Goal: Information Seeking & Learning: Check status

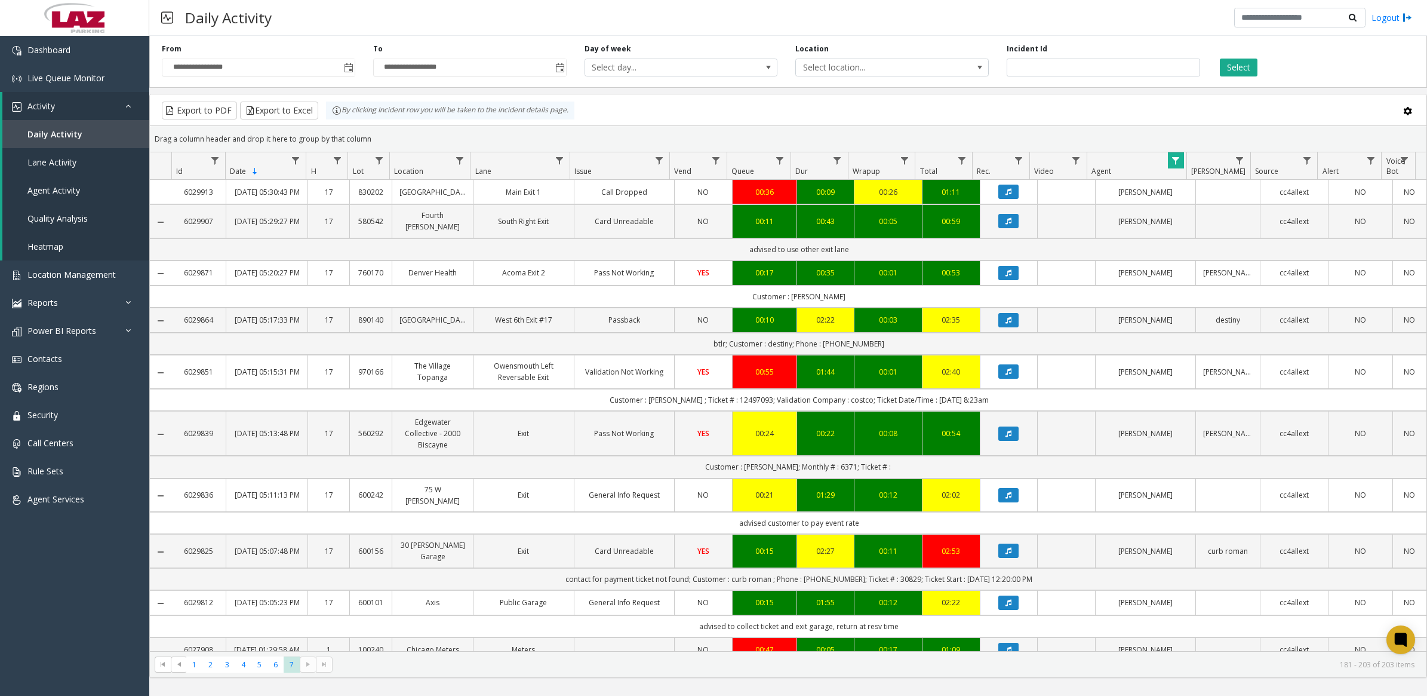
scroll to position [446, 0]
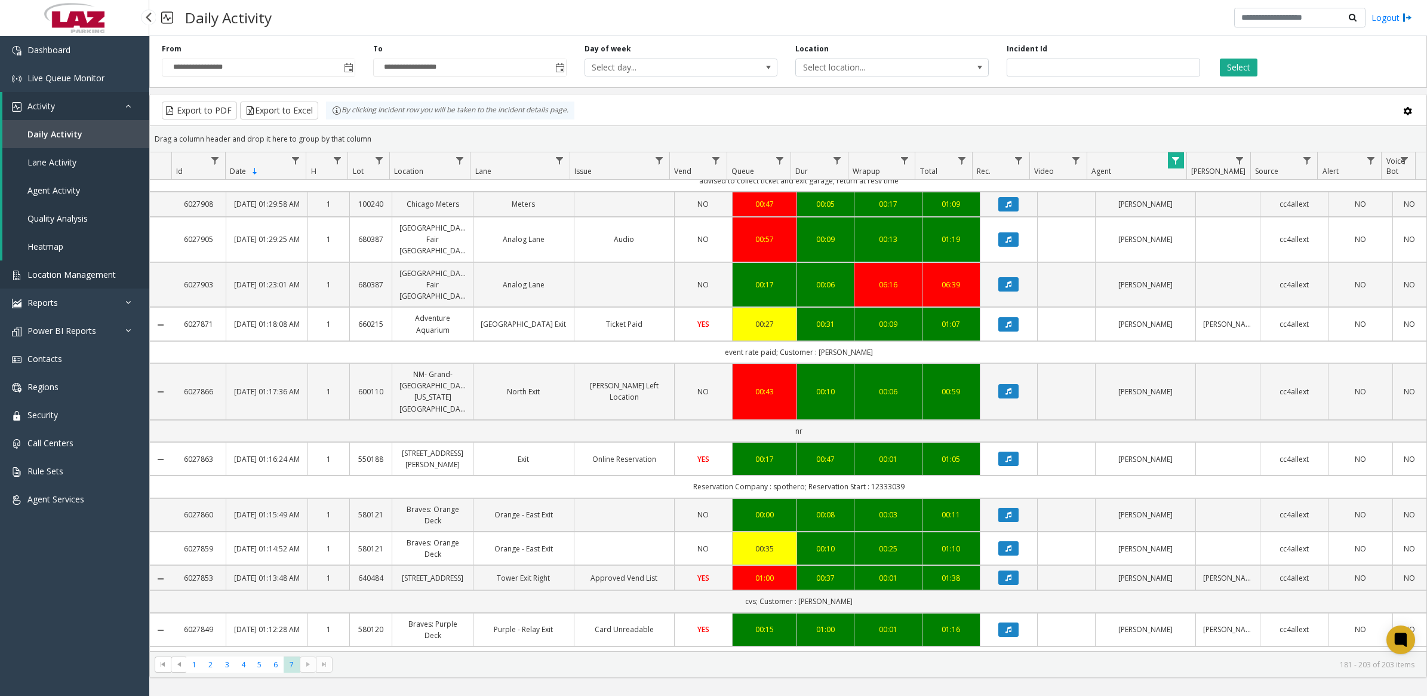
click at [72, 269] on span "Location Management" at bounding box center [71, 274] width 88 height 11
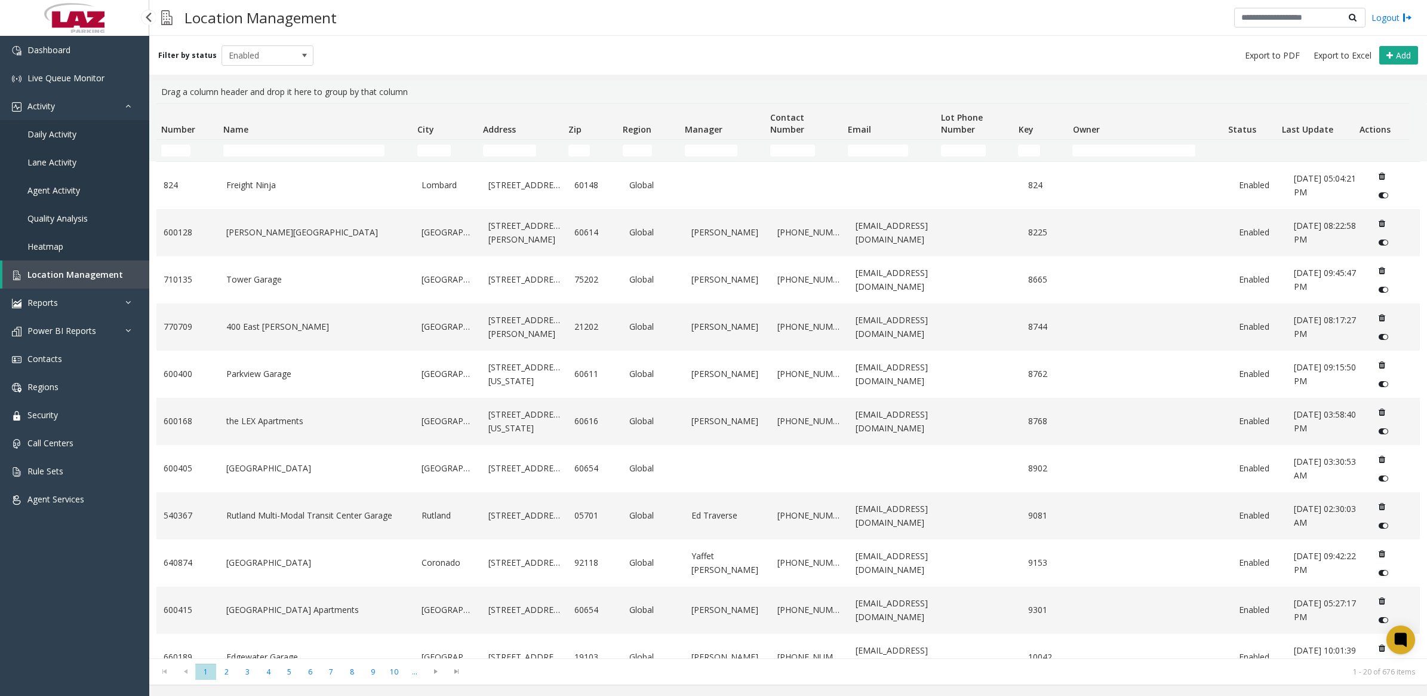
click at [56, 137] on span "Daily Activity" at bounding box center [51, 133] width 49 height 11
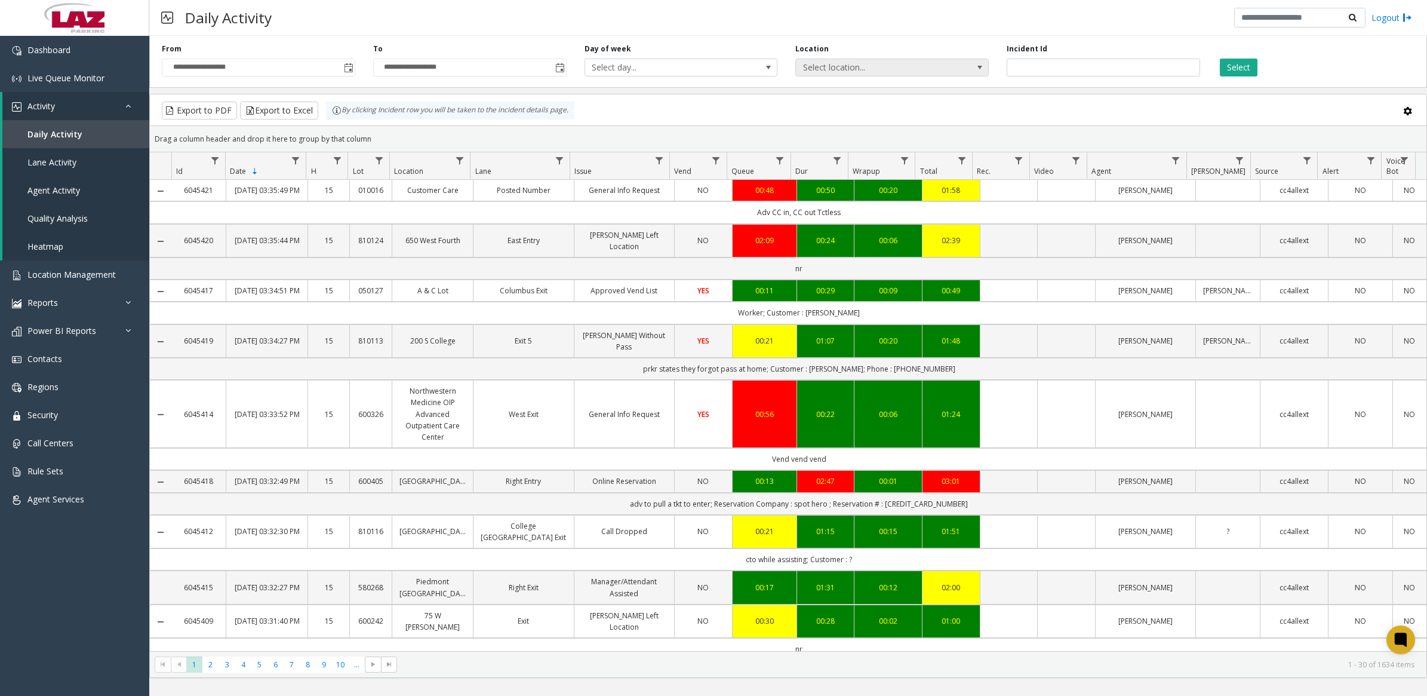
click at [841, 70] on span "Select location..." at bounding box center [872, 67] width 153 height 17
type input "**********"
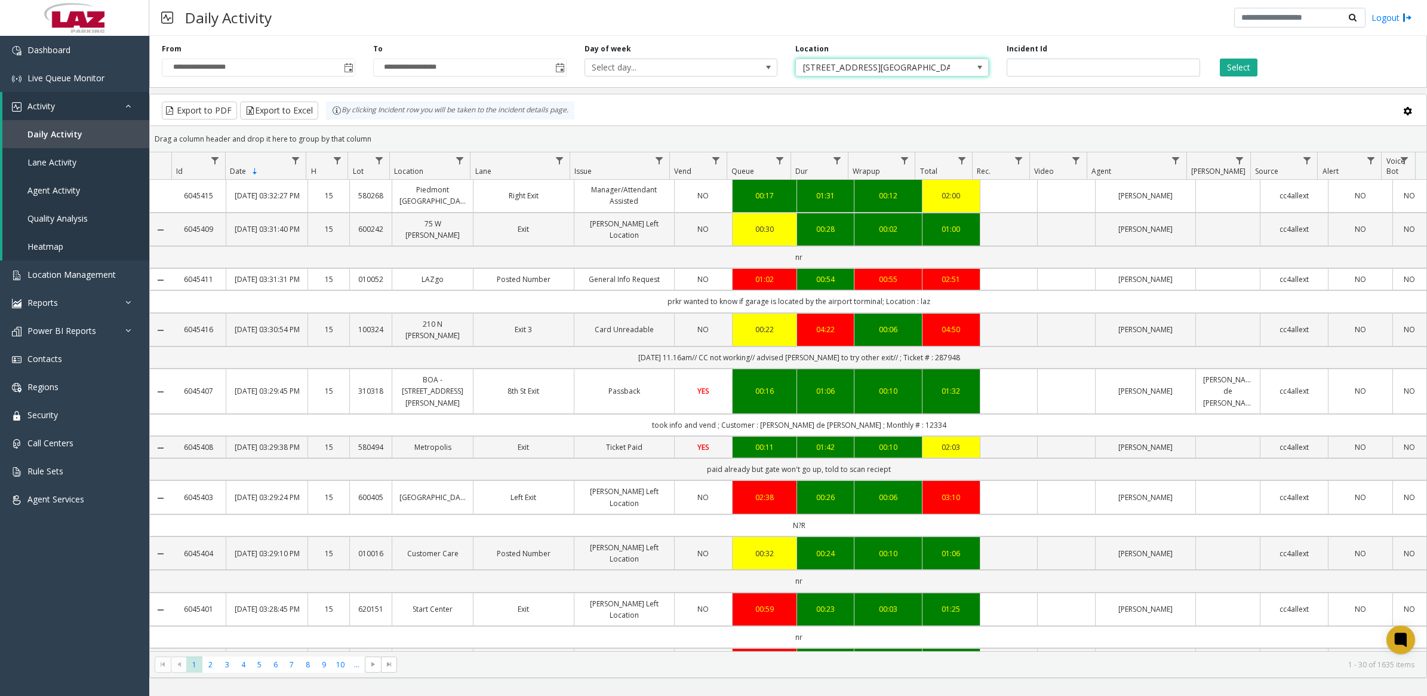
scroll to position [672, 0]
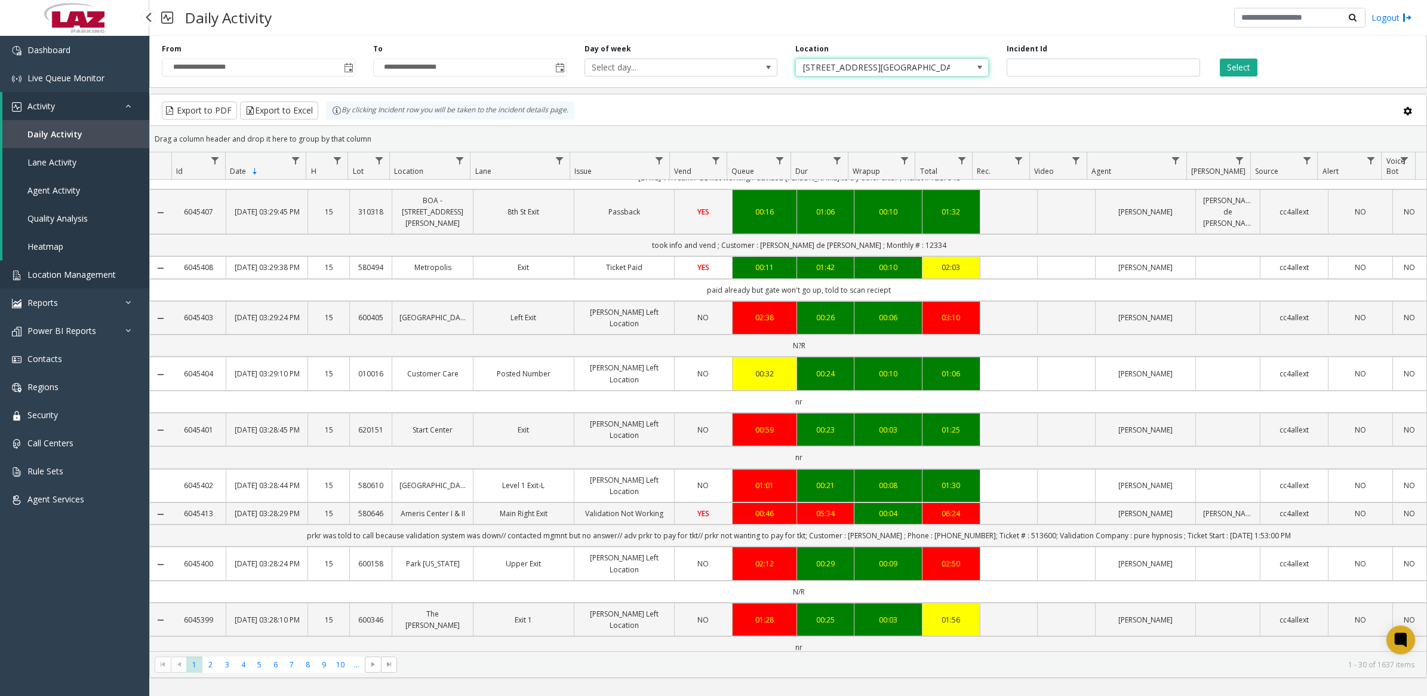
click at [48, 278] on span "Location Management" at bounding box center [71, 274] width 88 height 11
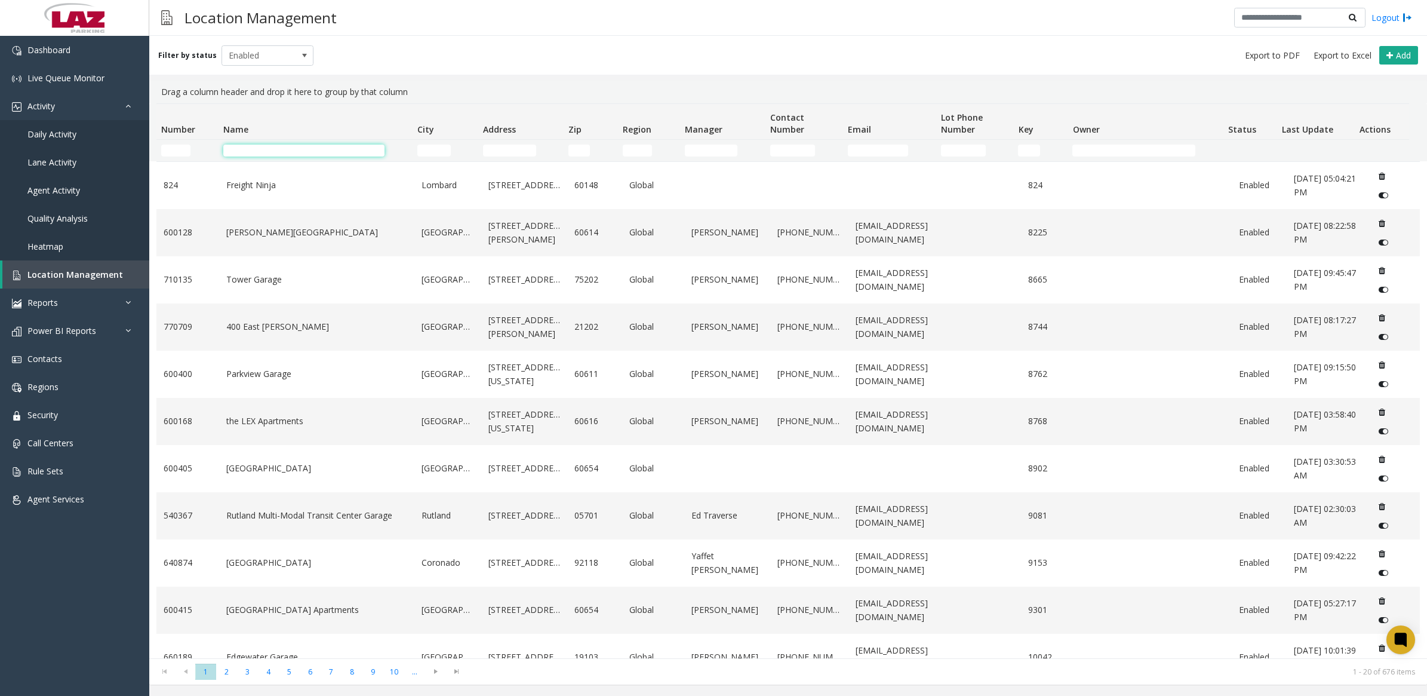
click at [336, 150] on input "Name Filter" at bounding box center [303, 151] width 161 height 12
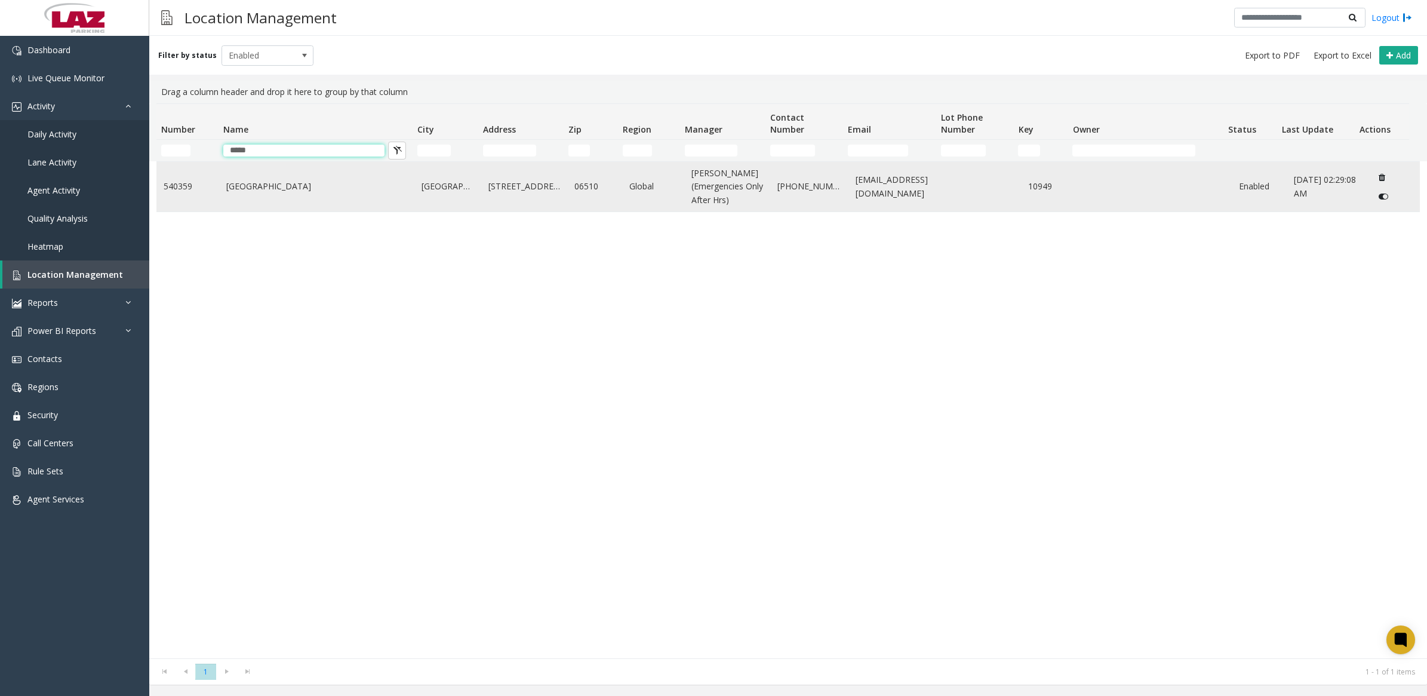
type input "*****"
click at [527, 204] on td "[STREET_ADDRESS]" at bounding box center [524, 187] width 86 height 50
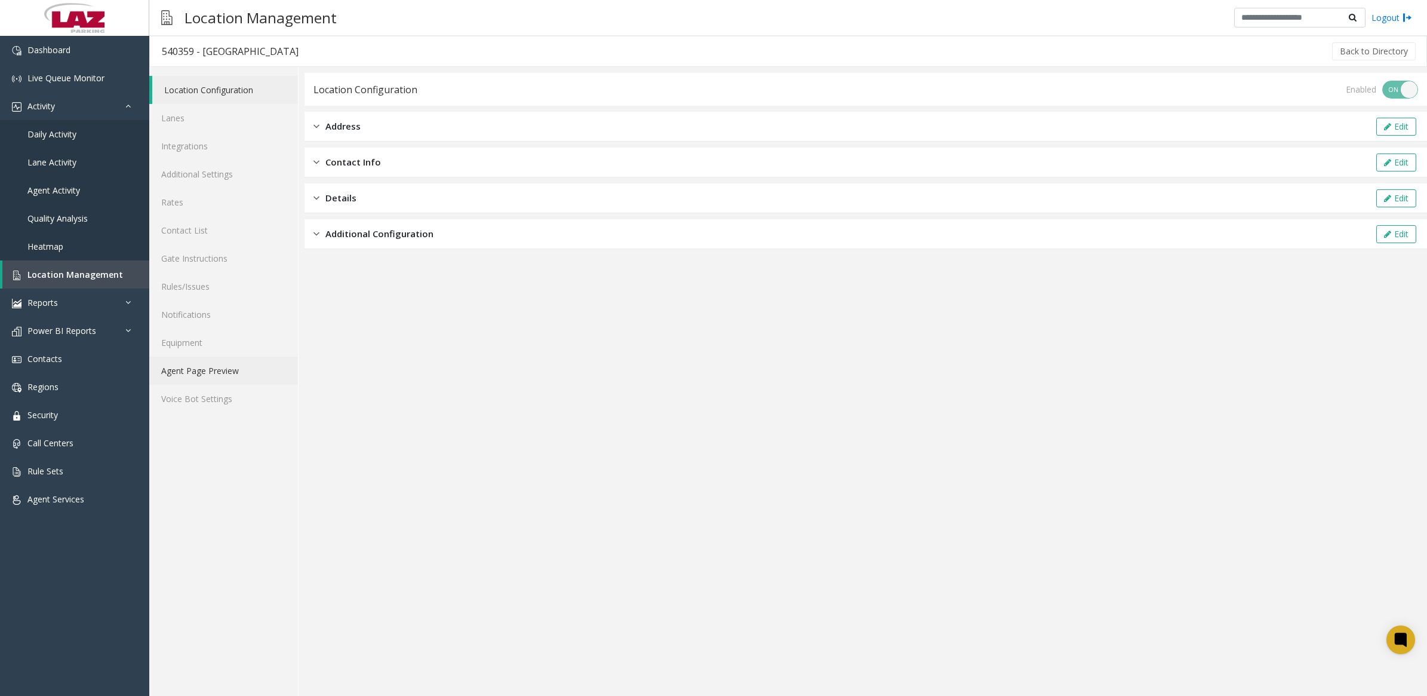
click at [213, 376] on link "Agent Page Preview" at bounding box center [223, 371] width 149 height 28
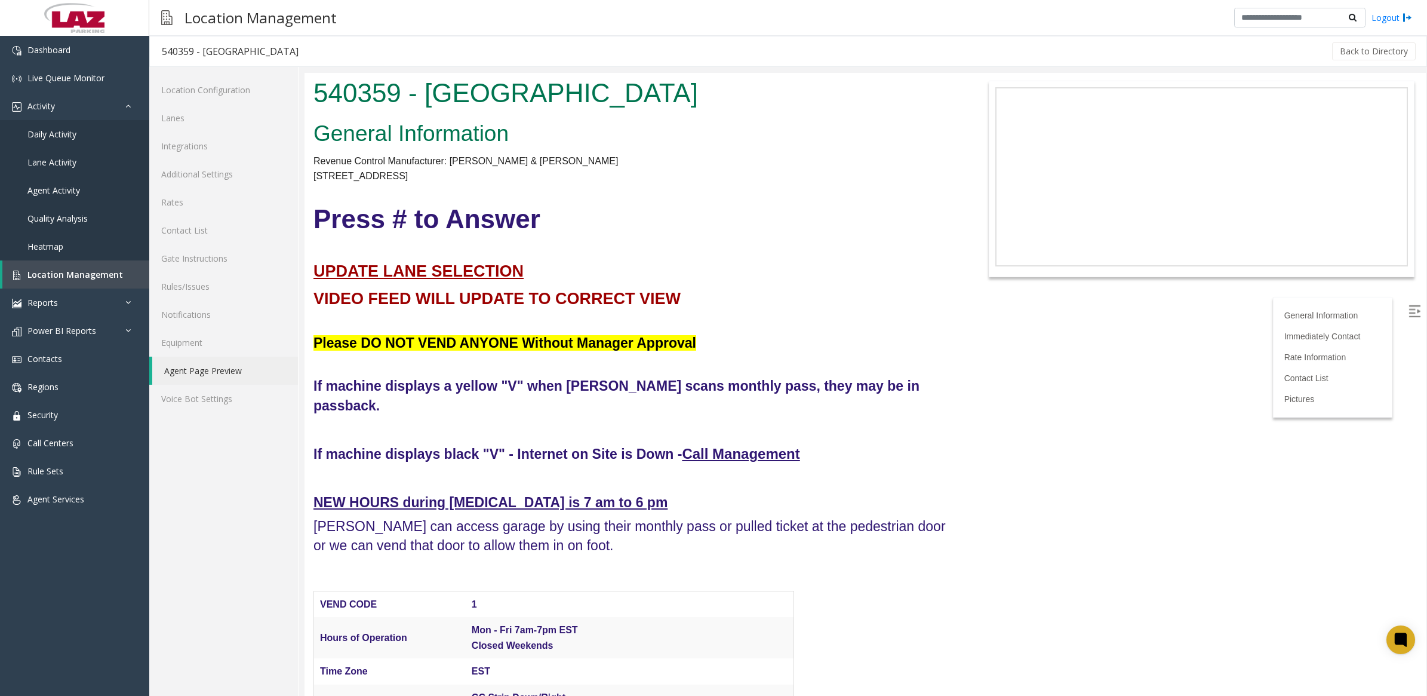
drag, startPoint x: 311, startPoint y: 90, endPoint x: 692, endPoint y: 104, distance: 381.3
click at [692, 104] on div "540359 - [GEOGRAPHIC_DATA]" at bounding box center [632, 95] width 654 height 44
drag, startPoint x: 692, startPoint y: 104, endPoint x: 646, endPoint y: 95, distance: 46.8
copy h1 "540359 - [GEOGRAPHIC_DATA]"
click at [56, 134] on span "Daily Activity" at bounding box center [51, 133] width 49 height 11
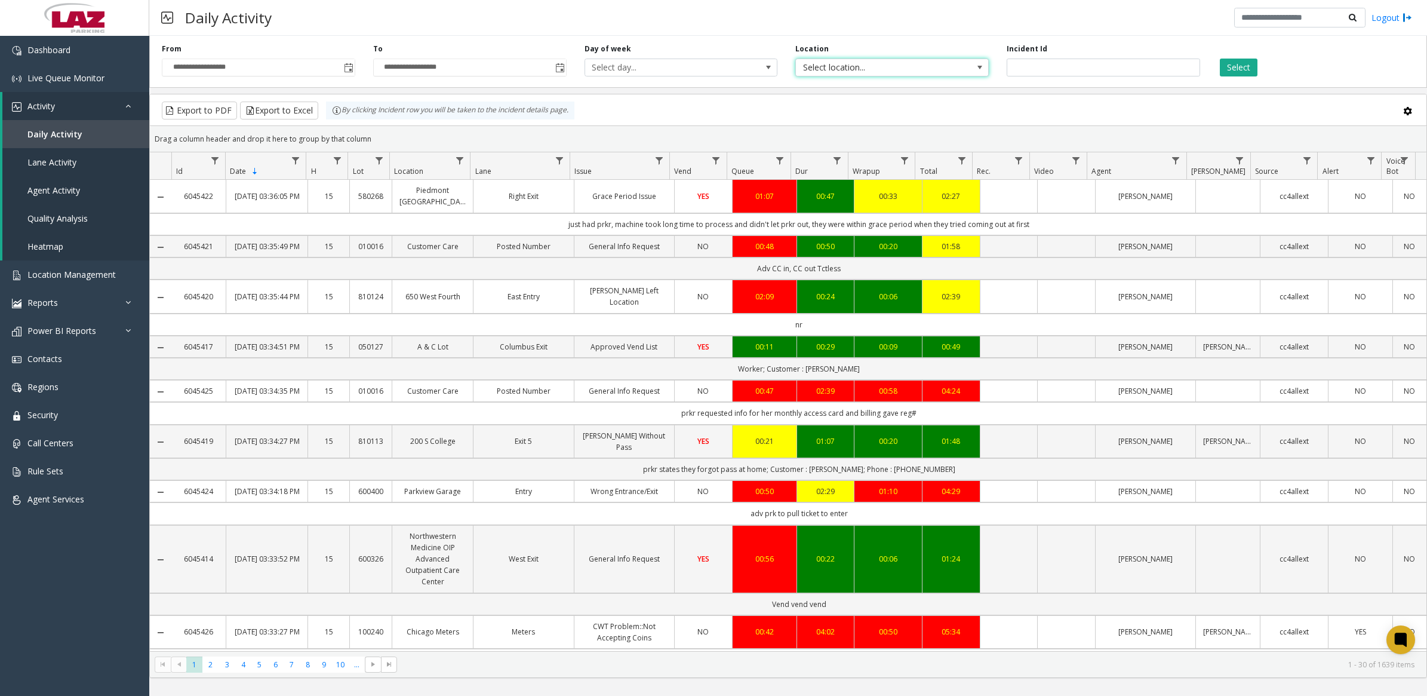
click at [856, 59] on span "Select location..." at bounding box center [872, 67] width 153 height 17
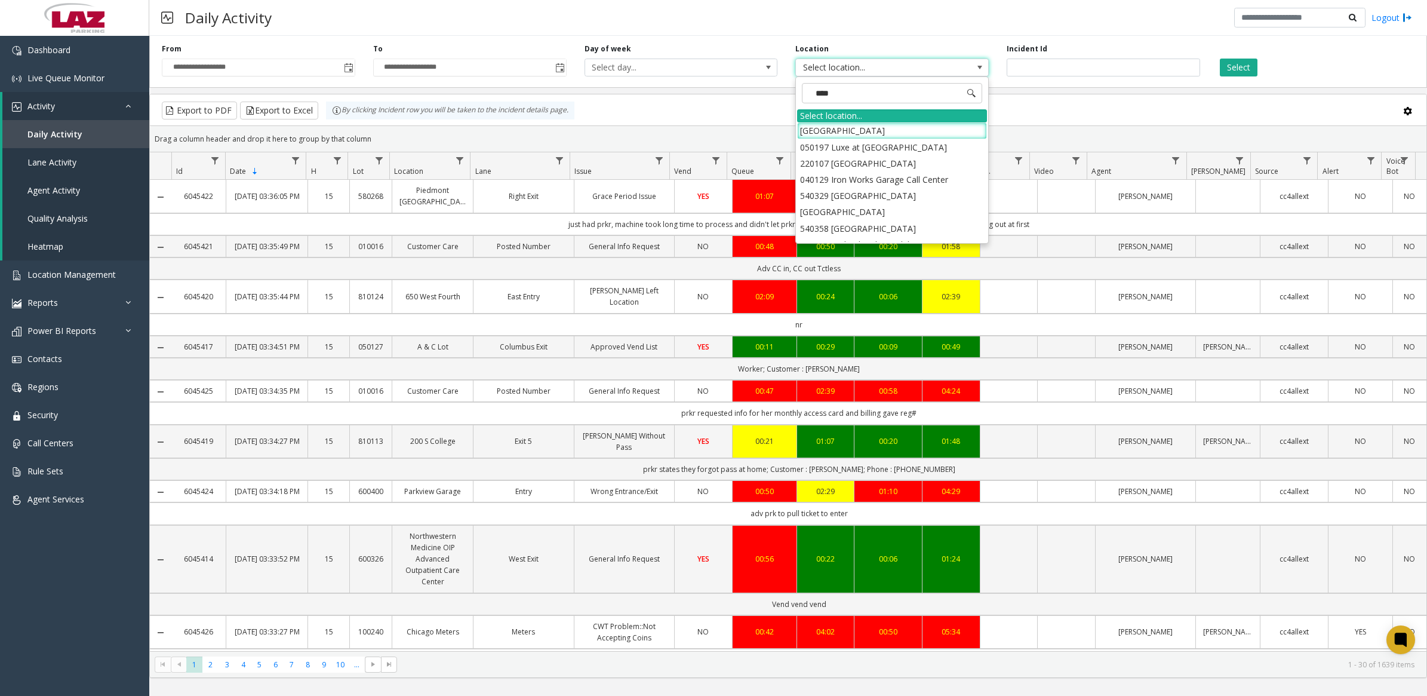
type input "*****"
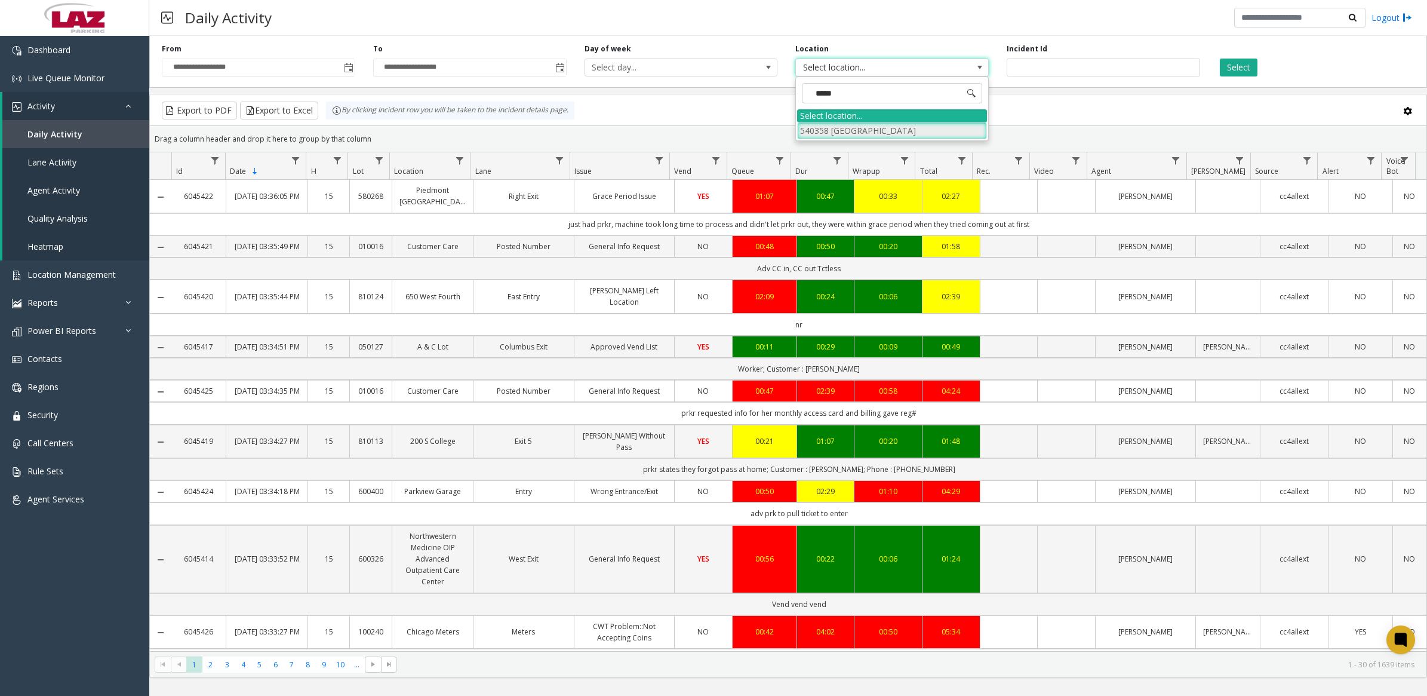
click at [936, 129] on li "540358 [GEOGRAPHIC_DATA]" at bounding box center [892, 130] width 190 height 16
click at [1248, 69] on button "Select" at bounding box center [1239, 68] width 38 height 18
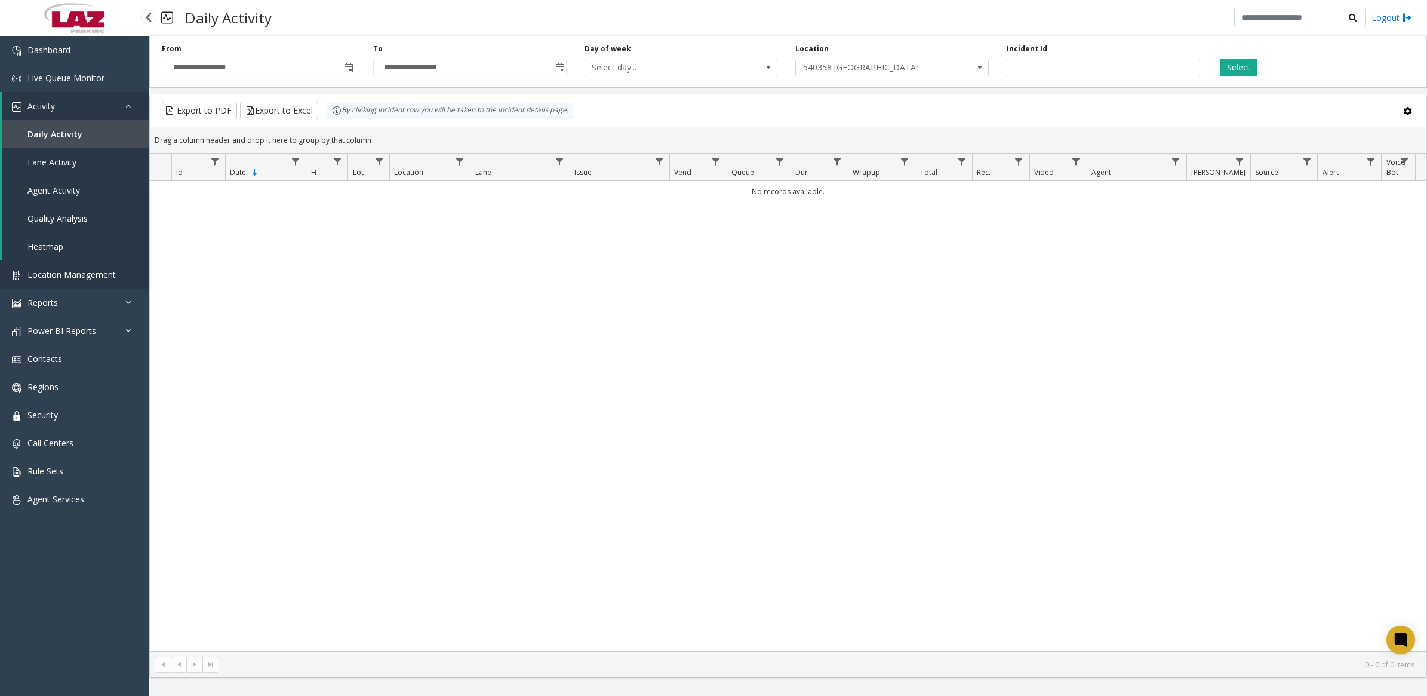
click at [85, 276] on span "Location Management" at bounding box center [71, 274] width 88 height 11
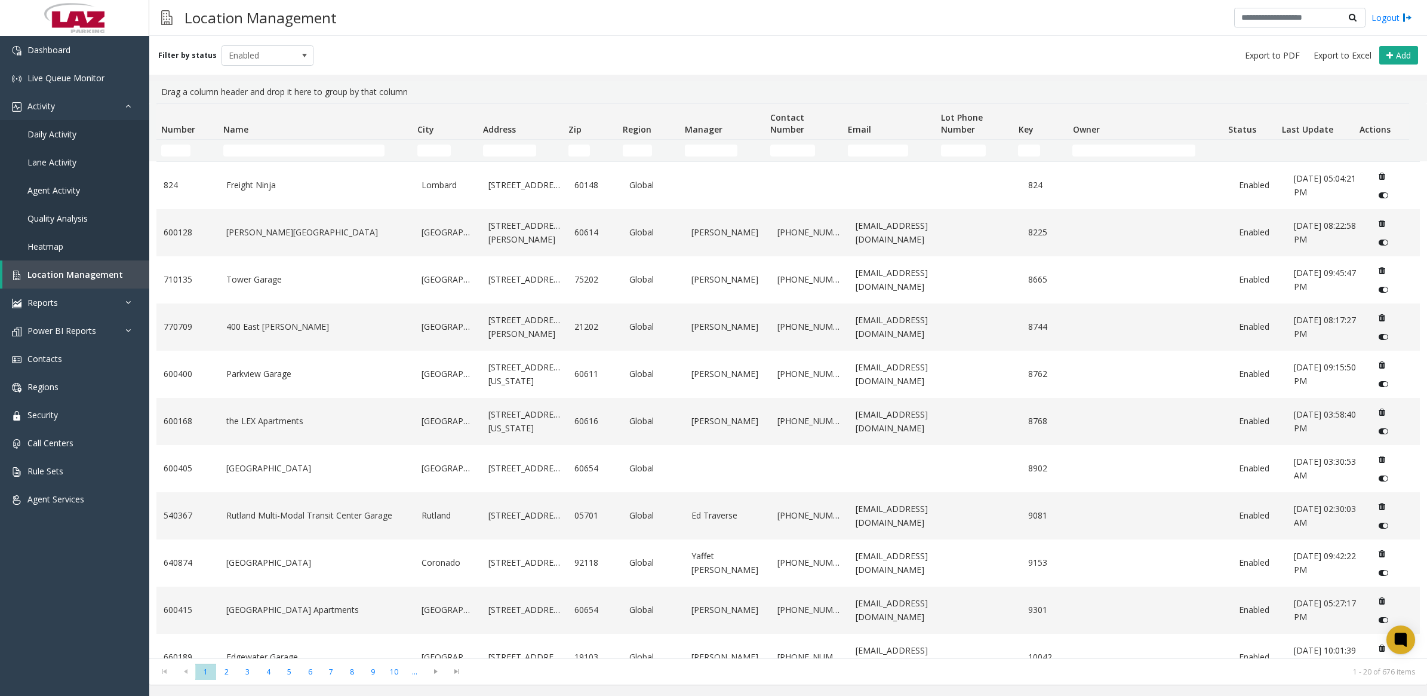
click at [278, 139] on th "Name" at bounding box center [316, 122] width 194 height 36
click at [278, 149] on input "Name Filter" at bounding box center [303, 151] width 161 height 12
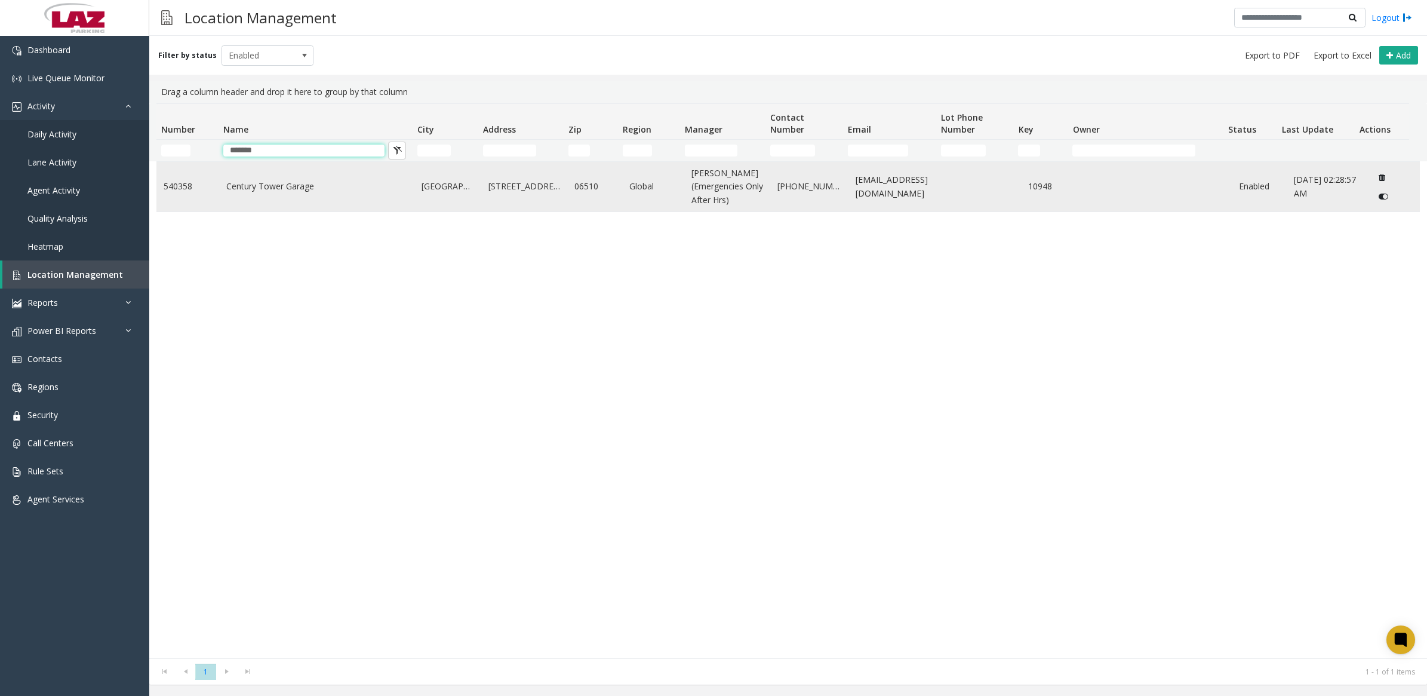
type input "*******"
click at [275, 186] on link "Century Tower Garage" at bounding box center [317, 186] width 182 height 13
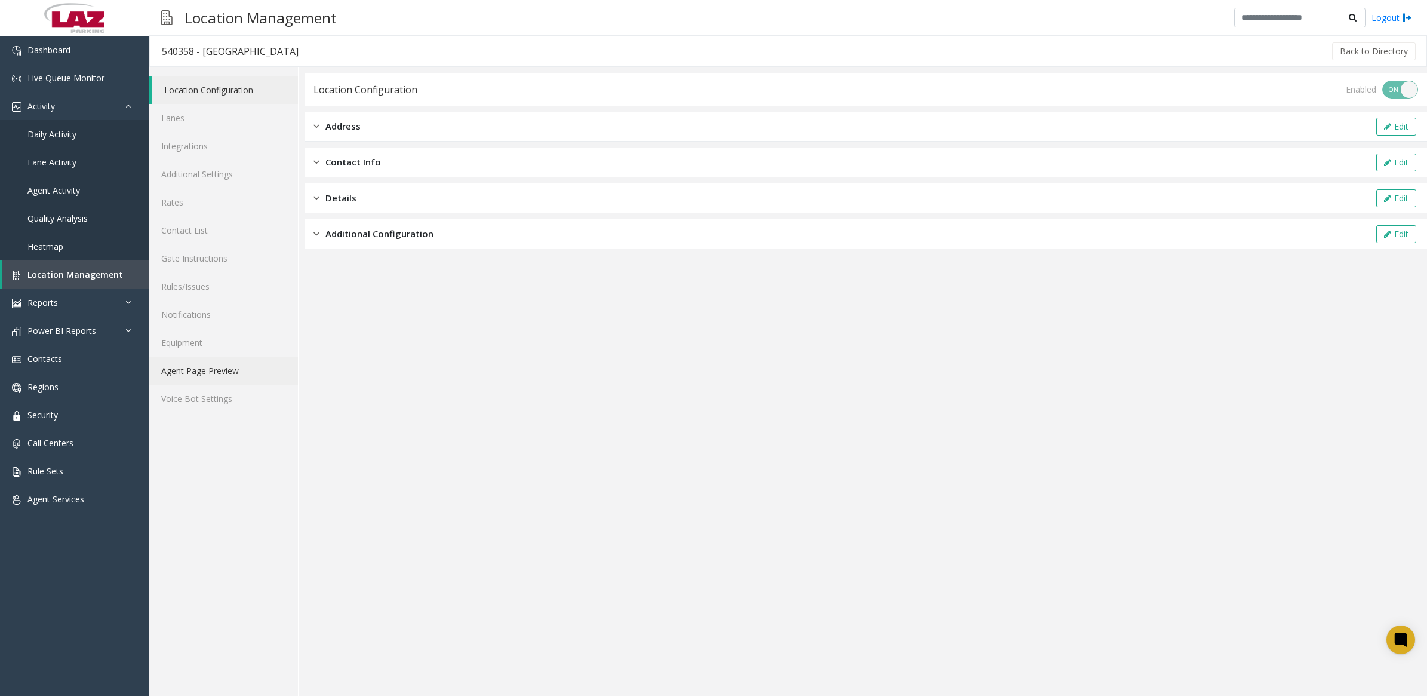
click at [210, 380] on link "Agent Page Preview" at bounding box center [223, 371] width 149 height 28
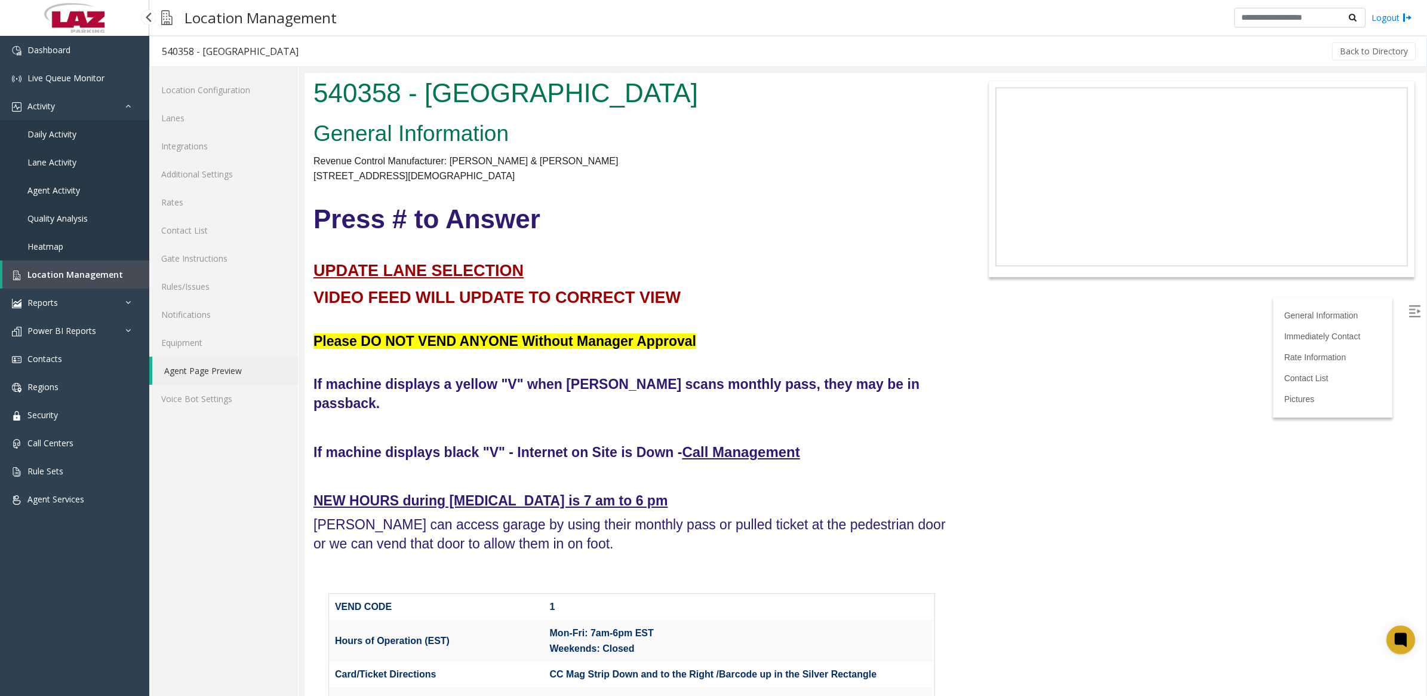
click at [56, 134] on span "Daily Activity" at bounding box center [51, 133] width 49 height 11
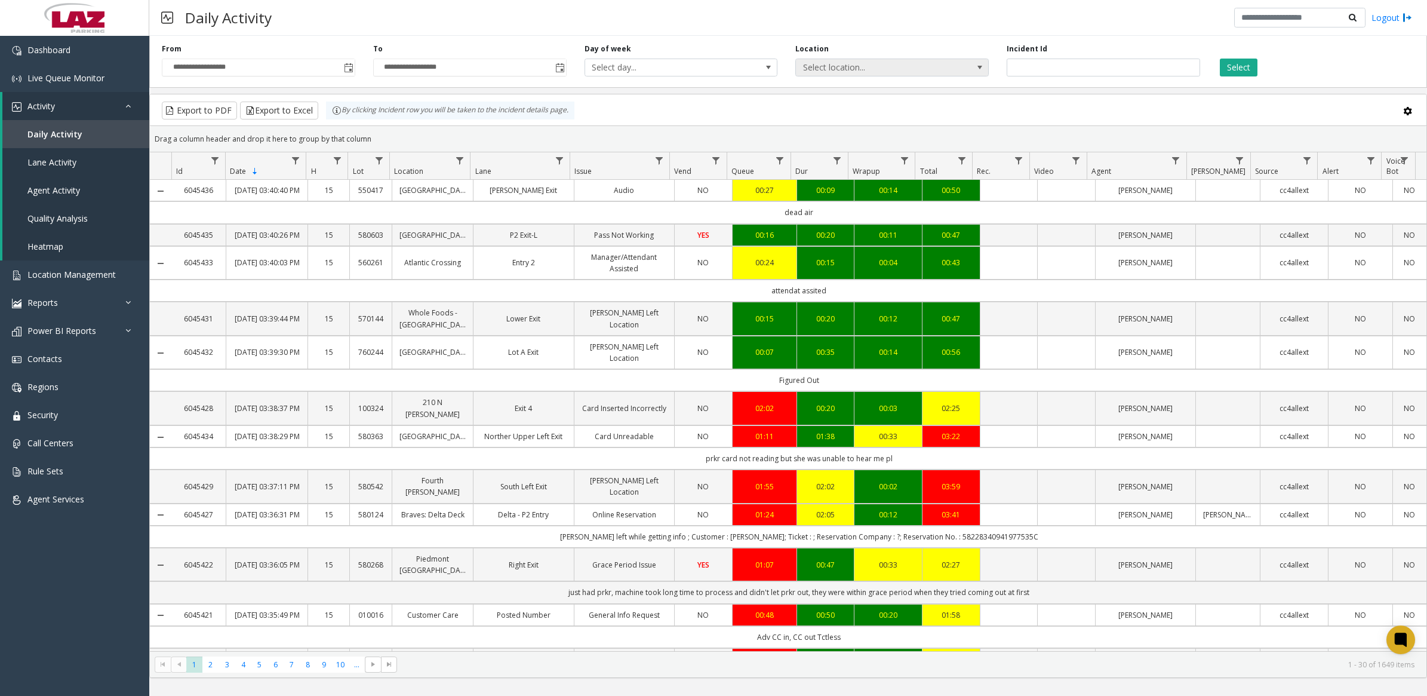
click at [874, 72] on span "Select location..." at bounding box center [872, 67] width 153 height 17
type input "*****"
click at [813, 132] on li "[STREET_ADDRESS][GEOGRAPHIC_DATA]" at bounding box center [892, 130] width 190 height 16
click at [1227, 69] on button "Select" at bounding box center [1239, 68] width 38 height 18
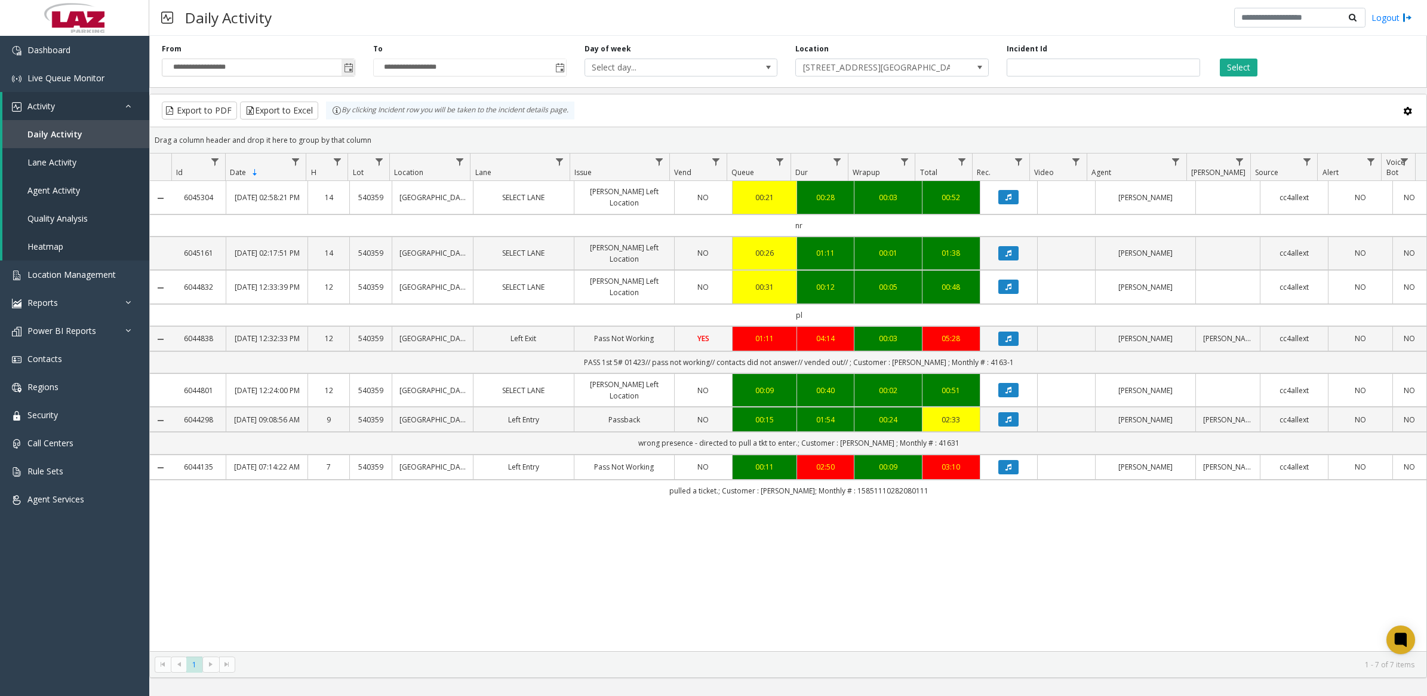
click at [348, 69] on span "Toggle popup" at bounding box center [349, 68] width 10 height 10
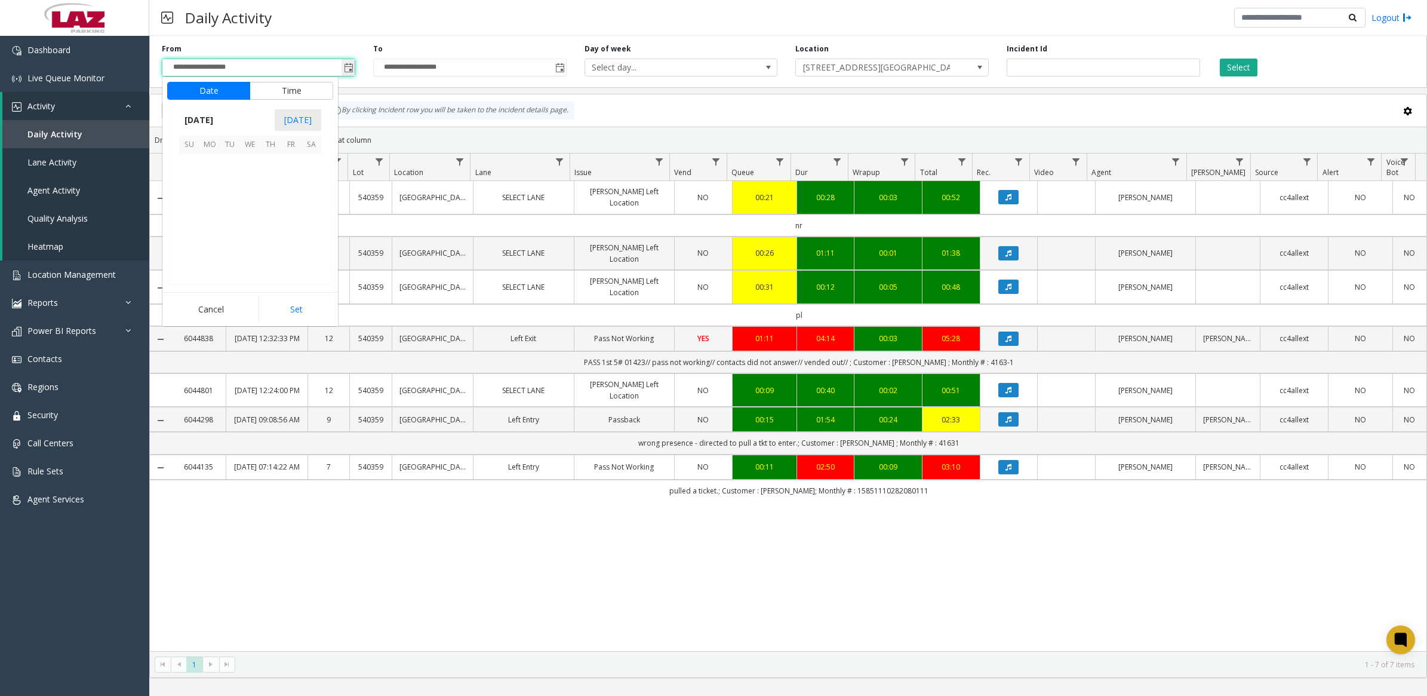
scroll to position [214092, 0]
click at [274, 204] on span "14" at bounding box center [270, 205] width 20 height 20
click at [299, 309] on button "Set" at bounding box center [296, 309] width 75 height 26
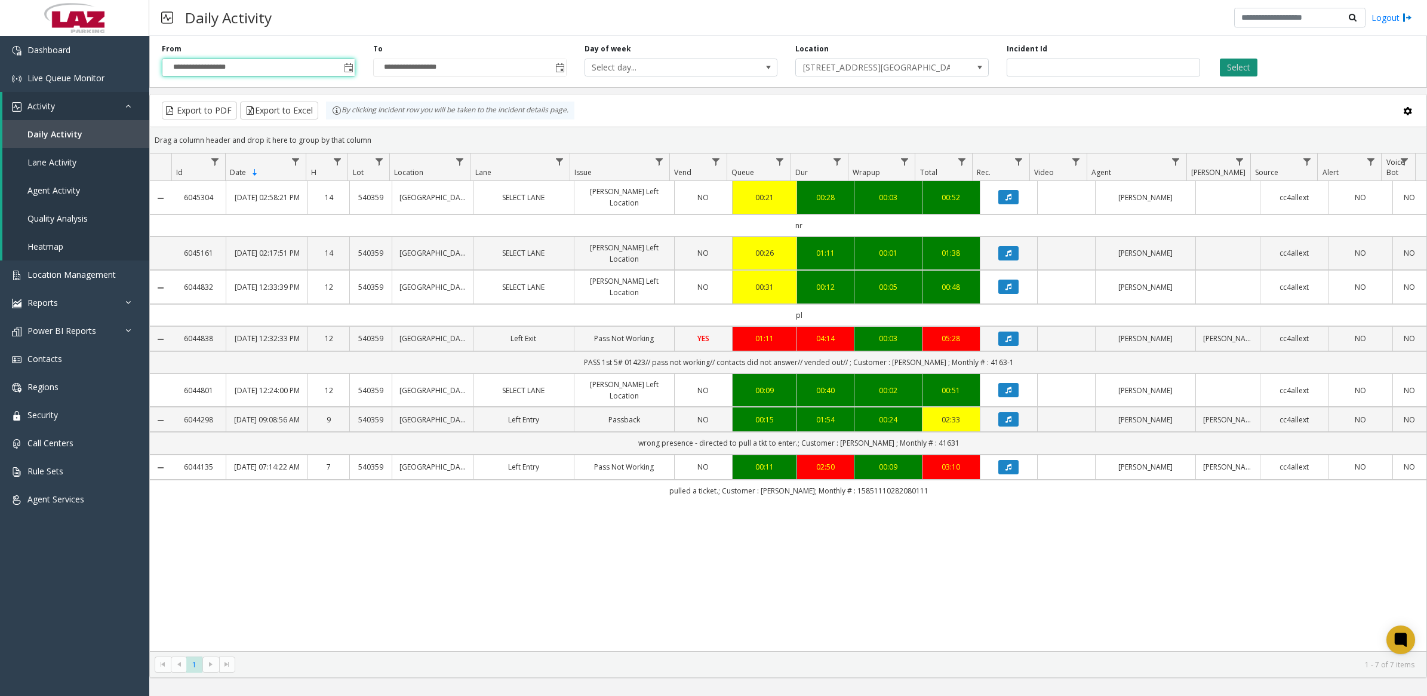
click at [1248, 62] on button "Select" at bounding box center [1239, 68] width 38 height 18
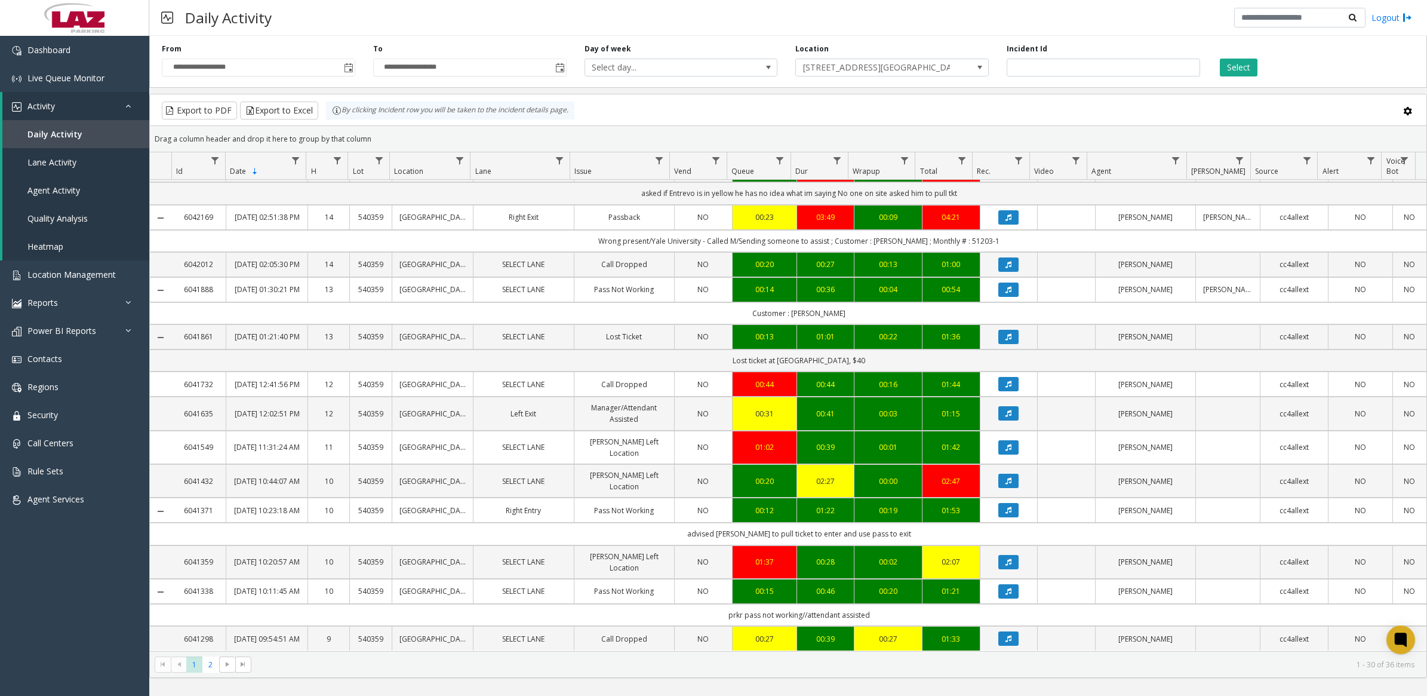
scroll to position [929, 0]
click at [215, 663] on app-root "**********" at bounding box center [713, 348] width 1427 height 696
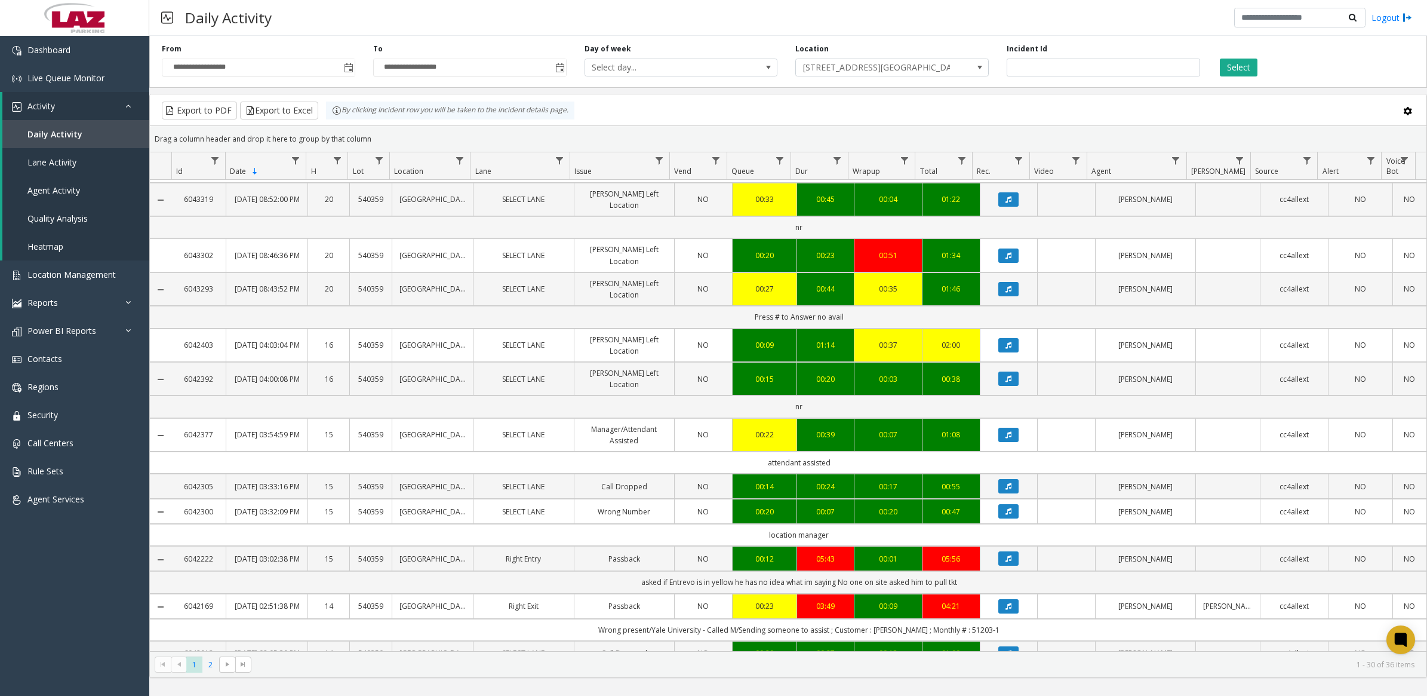
scroll to position [0, 0]
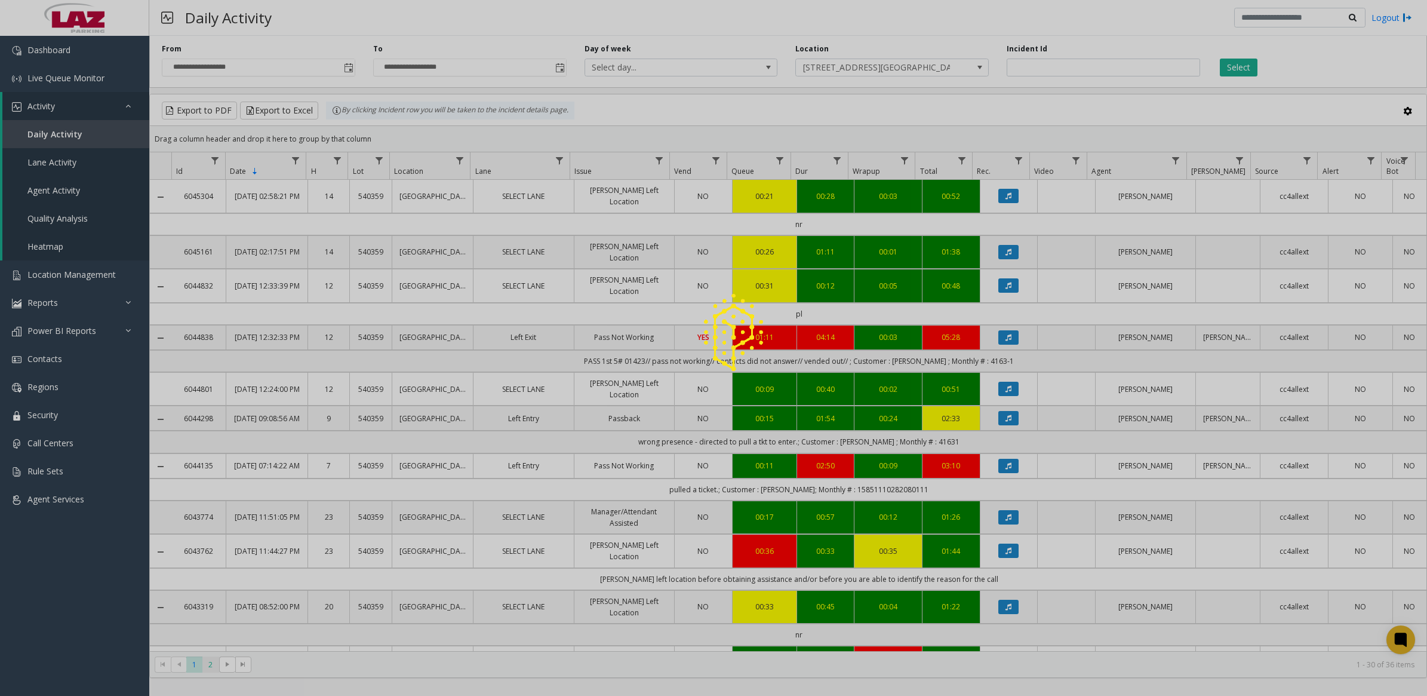
click at [207, 663] on app-root "**********" at bounding box center [713, 348] width 1427 height 696
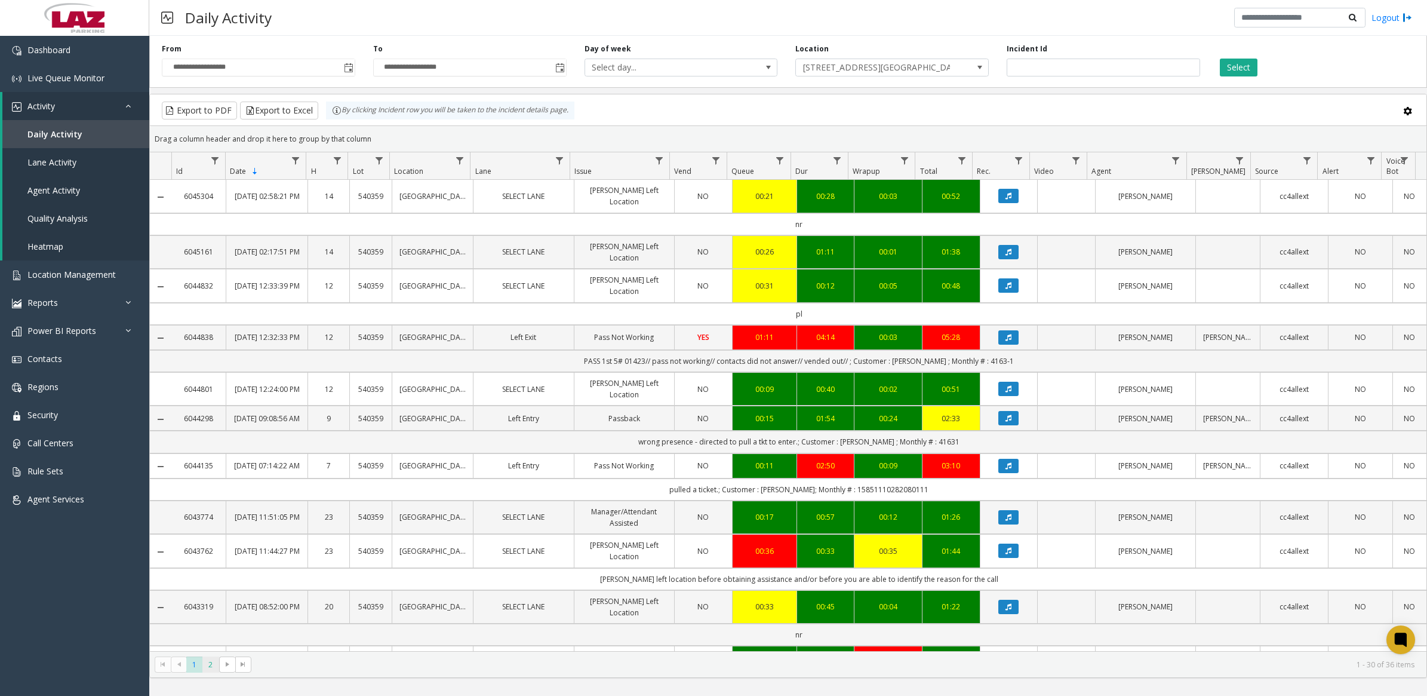
click at [213, 670] on span "2" at bounding box center [210, 664] width 16 height 16
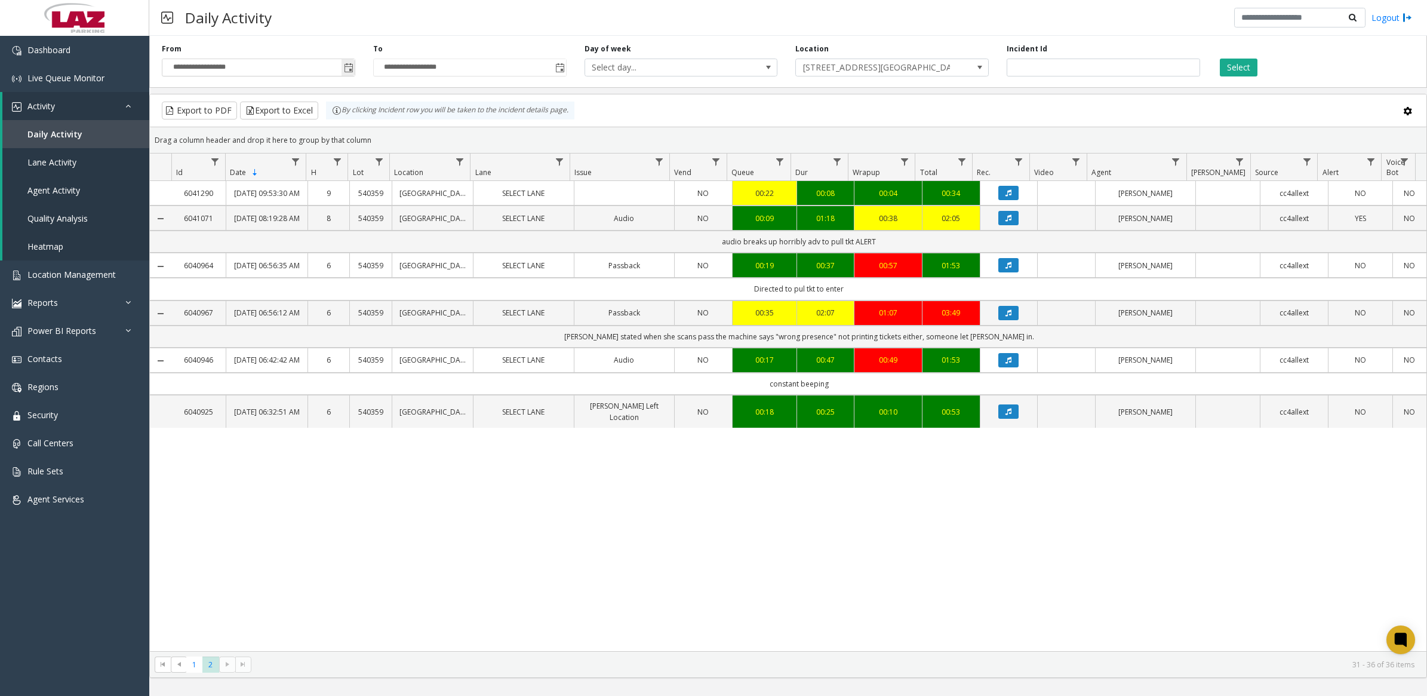
click at [348, 66] on span "Toggle popup" at bounding box center [349, 68] width 10 height 10
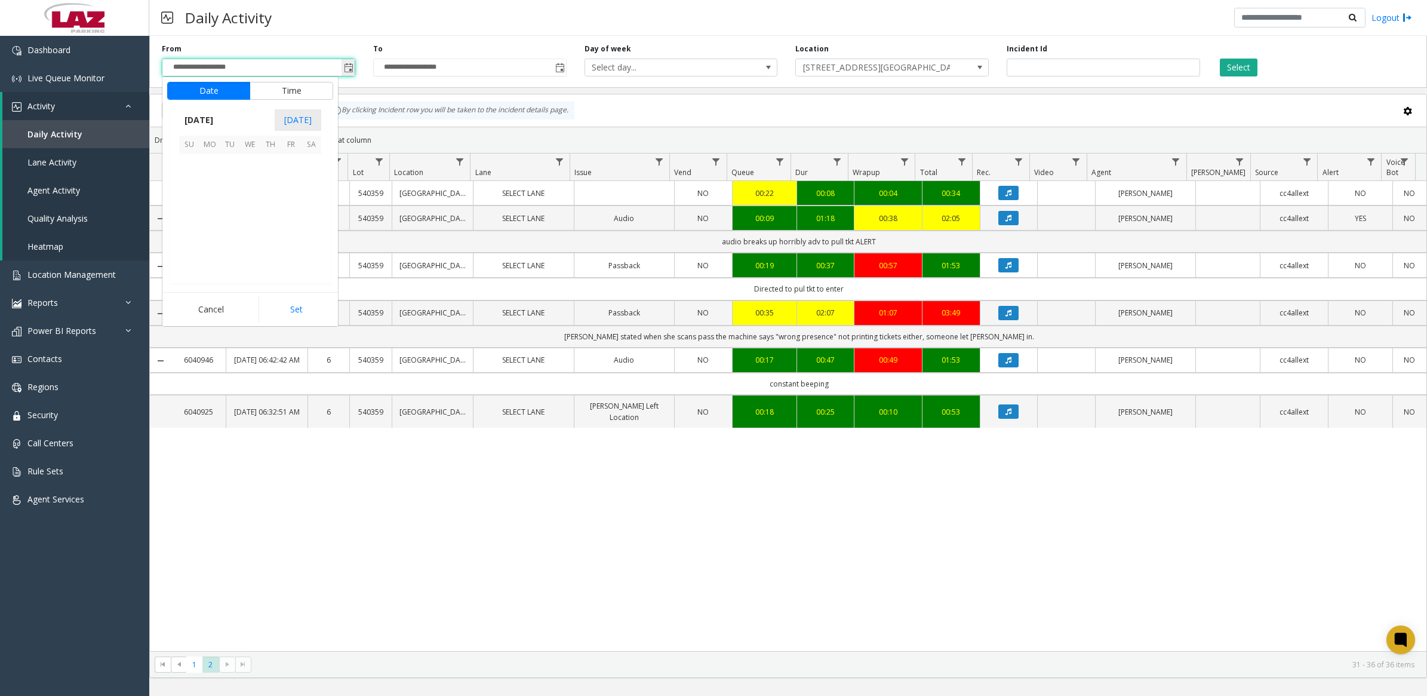
scroll to position [214092, 0]
click at [252, 206] on span "13" at bounding box center [250, 205] width 20 height 20
click at [303, 305] on button "Set" at bounding box center [296, 309] width 75 height 26
type input "**********"
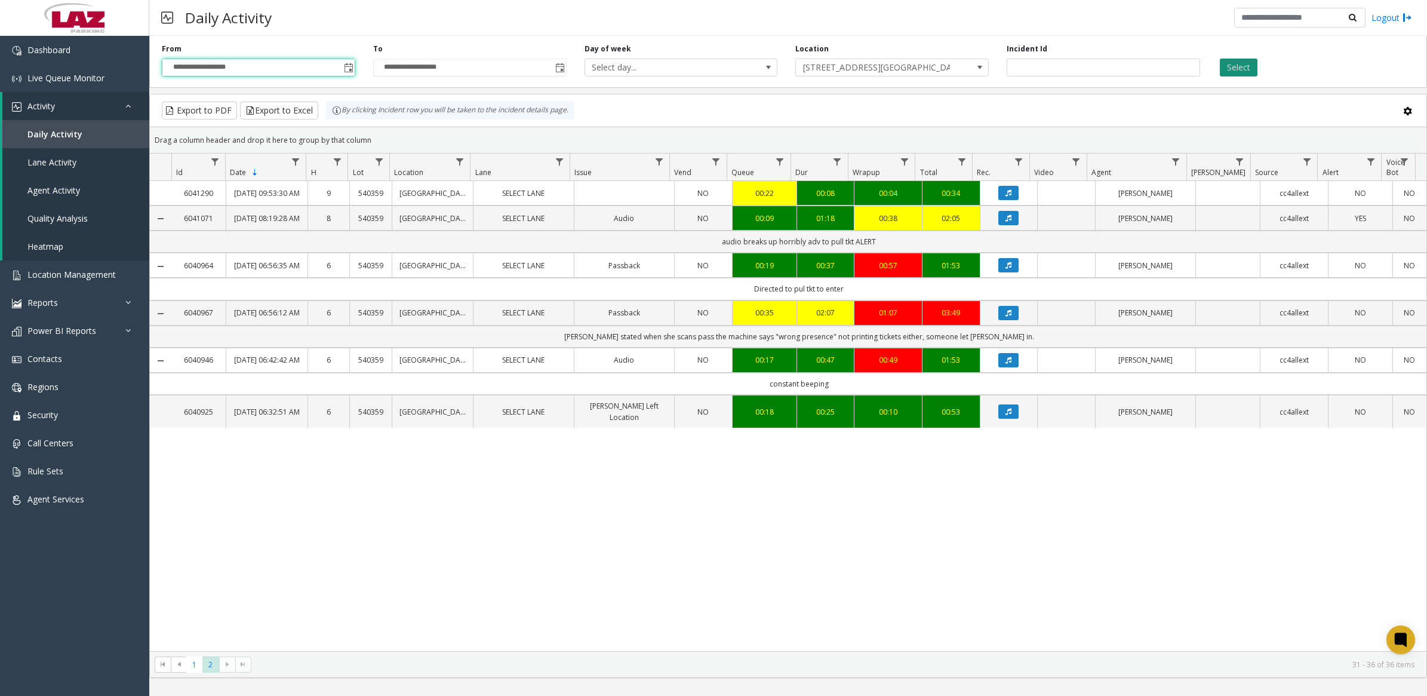
click at [1243, 67] on button "Select" at bounding box center [1239, 68] width 38 height 18
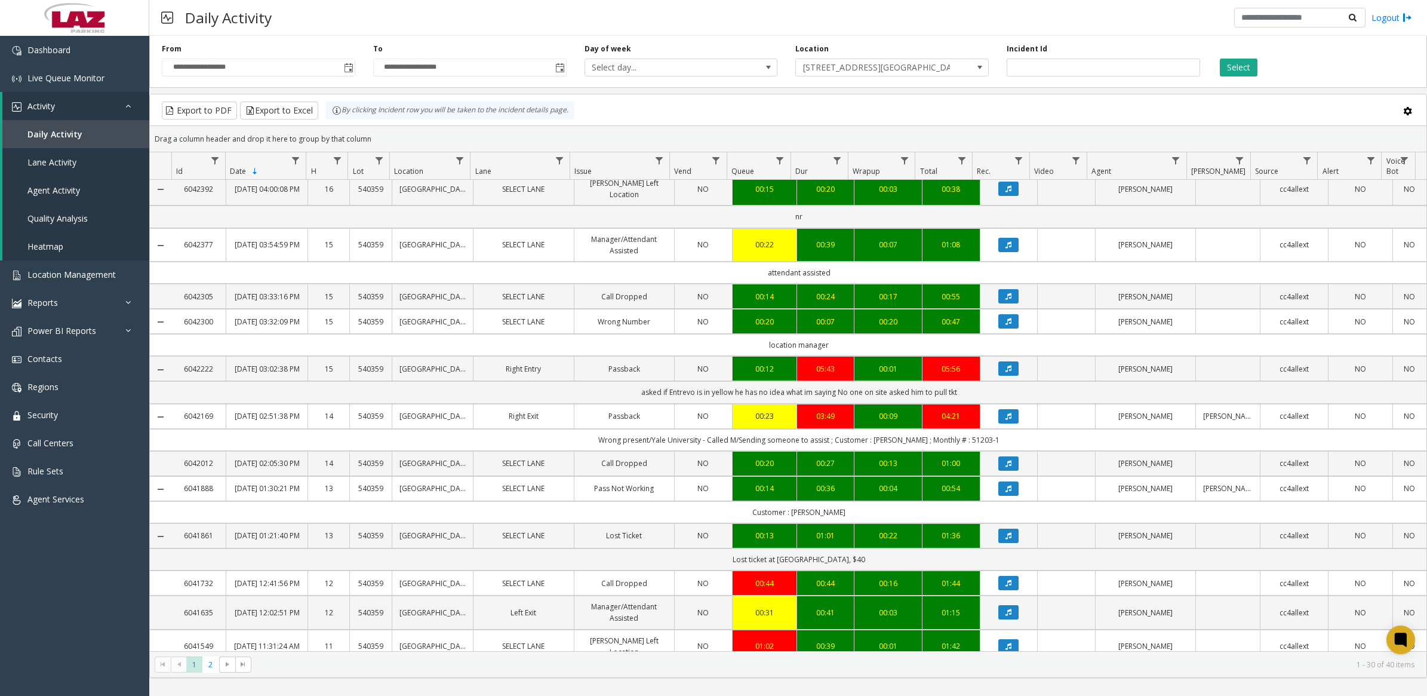
scroll to position [929, 0]
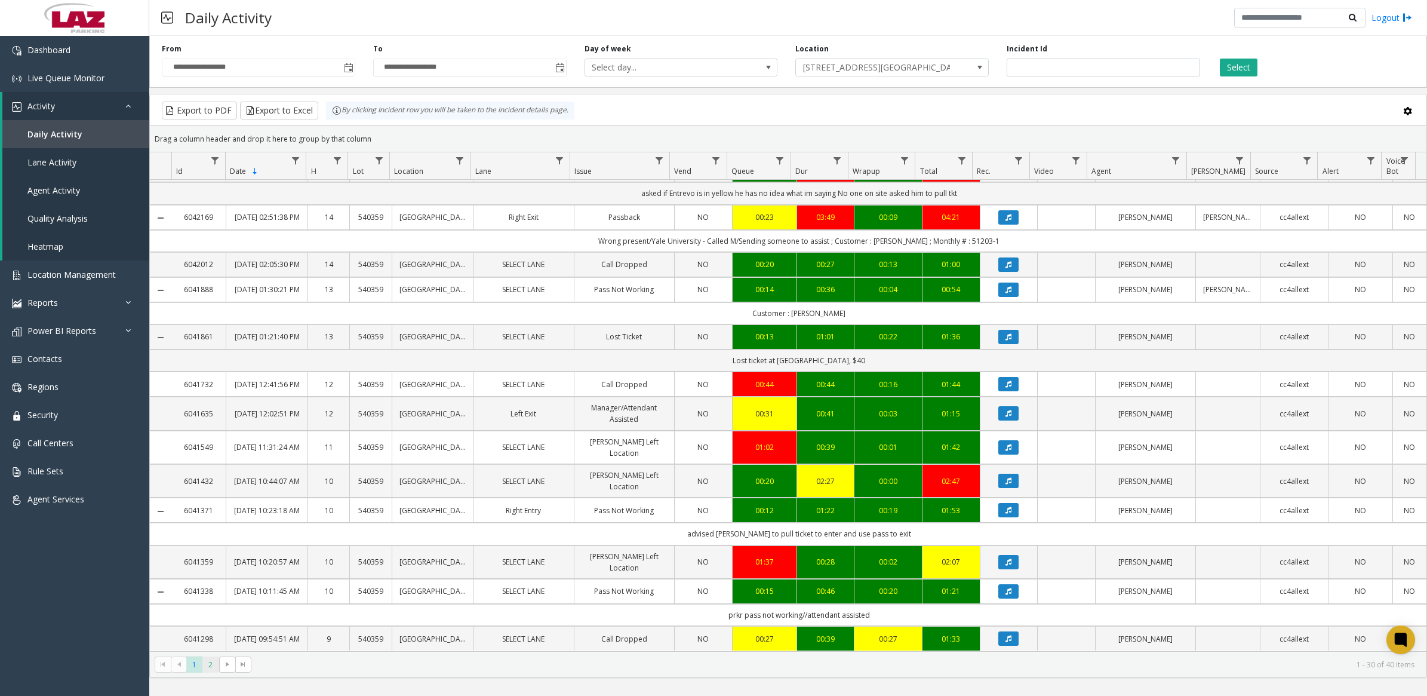
click at [211, 663] on span "2" at bounding box center [210, 664] width 16 height 16
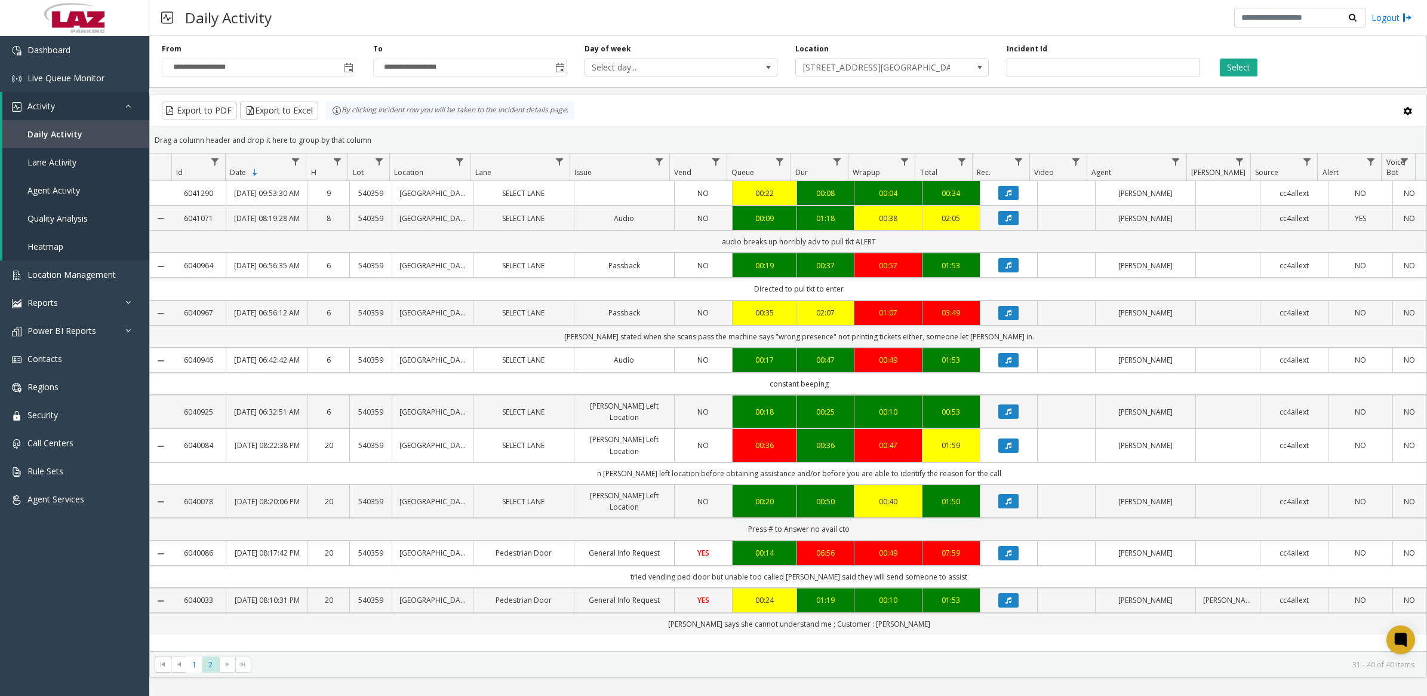
scroll to position [48, 0]
